Goal: Information Seeking & Learning: Learn about a topic

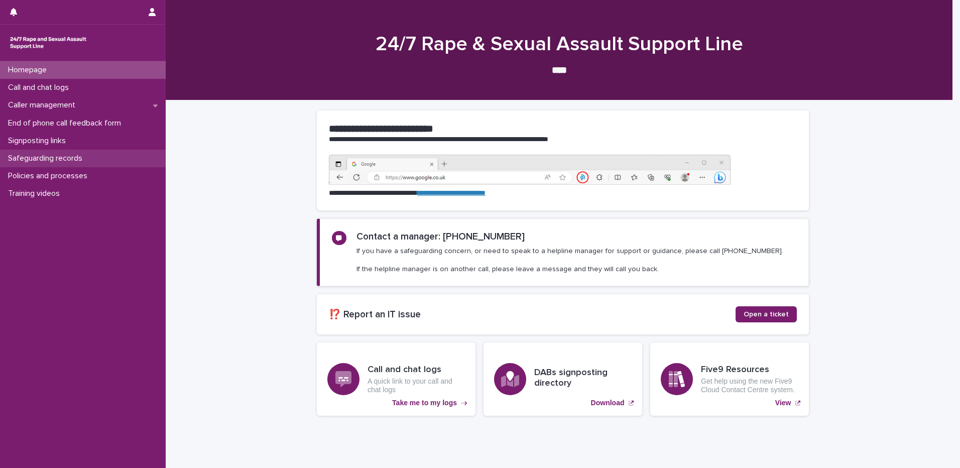
click at [56, 154] on p "Safeguarding records" at bounding box center [47, 159] width 86 height 10
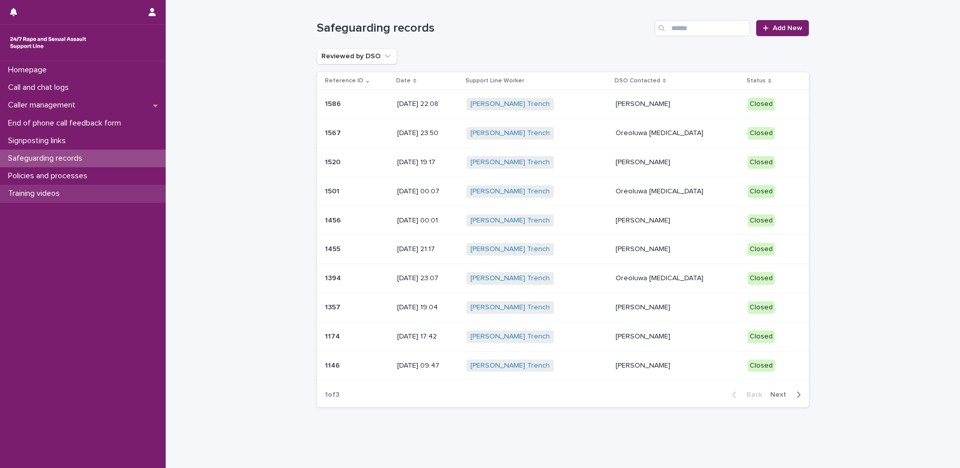
click at [61, 185] on div "Training videos" at bounding box center [83, 194] width 166 height 18
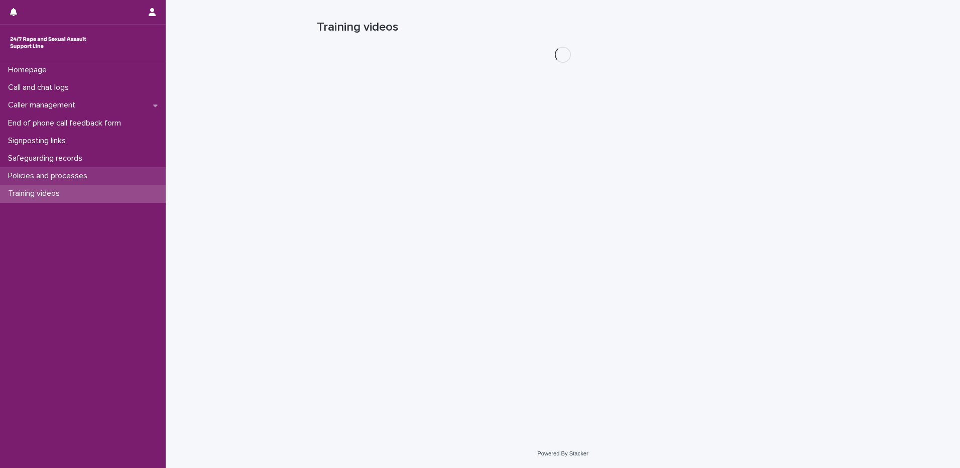
click at [64, 176] on p "Policies and processes" at bounding box center [49, 176] width 91 height 10
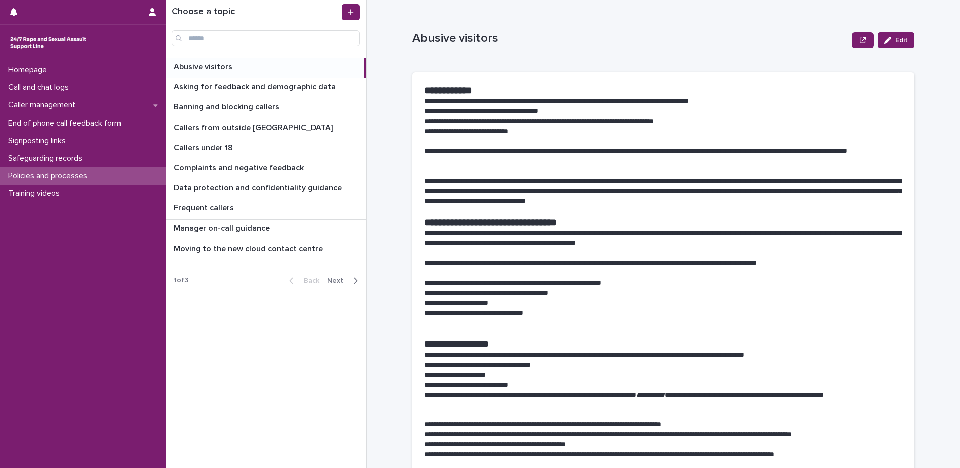
click at [353, 277] on div "button" at bounding box center [354, 280] width 9 height 9
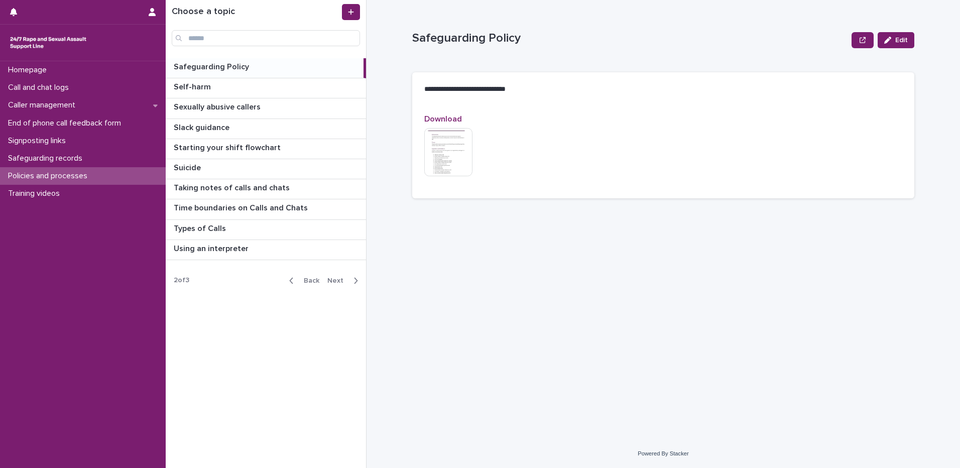
click at [276, 71] on p at bounding box center [267, 67] width 186 height 10
click at [454, 157] on img at bounding box center [448, 152] width 48 height 48
